Goal: Book appointment/travel/reservation

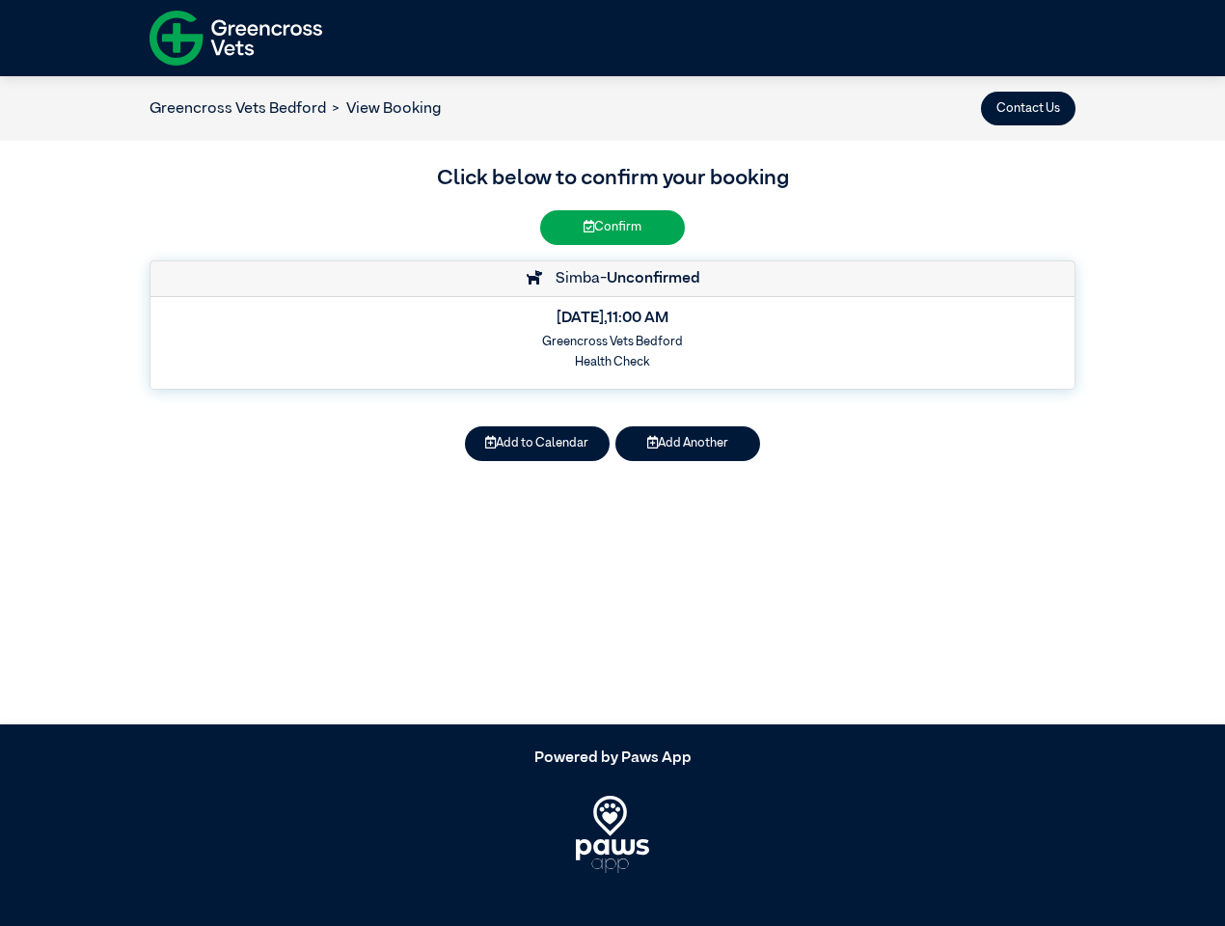
click at [1028, 108] on button "Contact Us" at bounding box center [1028, 109] width 95 height 34
click at [537, 444] on button "Add to Calendar" at bounding box center [537, 443] width 145 height 34
click at [688, 444] on button "Add Another" at bounding box center [688, 443] width 145 height 34
